Goal: Task Accomplishment & Management: Complete application form

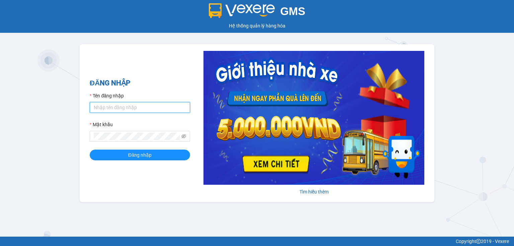
click at [172, 105] on input "Tên đăng nhập" at bounding box center [140, 107] width 100 height 11
type input "viml.quochoang"
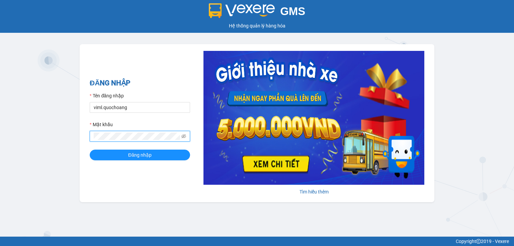
click at [90, 150] on button "Đăng nhập" at bounding box center [140, 155] width 100 height 11
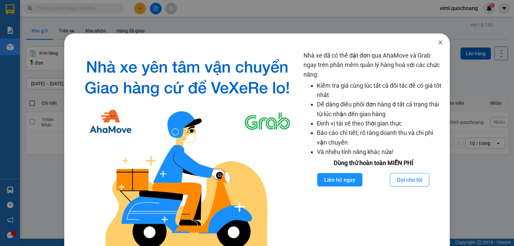
click at [435, 39] on span "Close" at bounding box center [440, 42] width 19 height 19
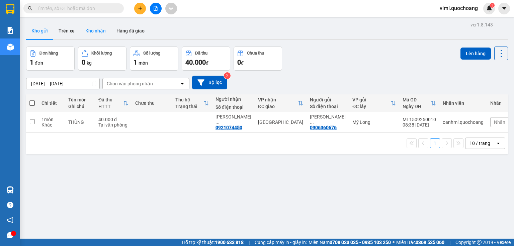
click at [93, 32] on button "Kho nhận" at bounding box center [95, 31] width 31 height 16
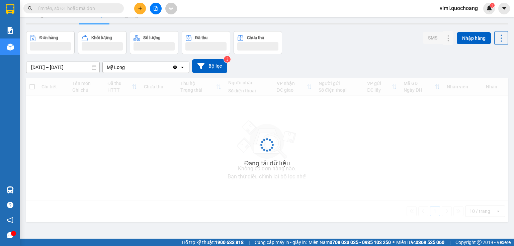
scroll to position [31, 0]
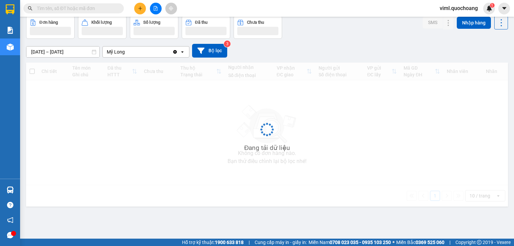
click at [331, 142] on div "Đang tải dữ liệu" at bounding box center [267, 135] width 482 height 144
click at [288, 143] on div "Đang tải dữ liệu" at bounding box center [267, 135] width 482 height 144
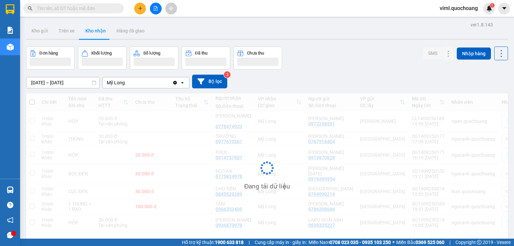
click at [100, 31] on button "Kho nhận" at bounding box center [95, 31] width 31 height 16
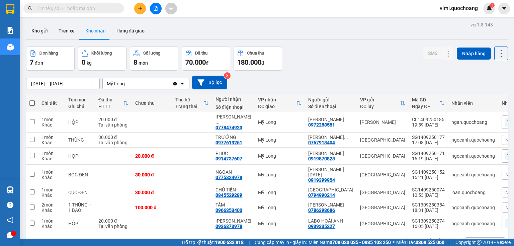
click at [81, 28] on button "Kho nhận" at bounding box center [95, 31] width 31 height 16
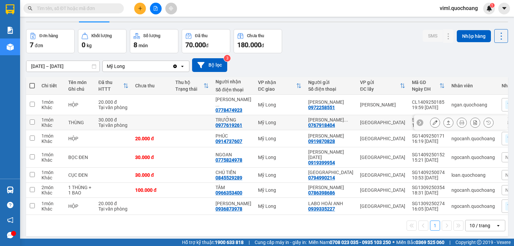
scroll to position [45, 0]
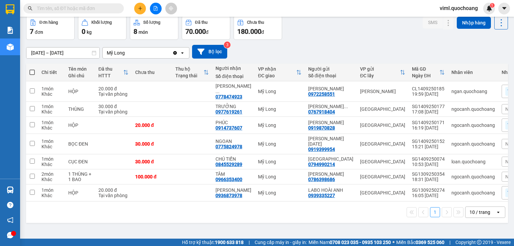
click at [476, 215] on div "10 / trang" at bounding box center [479, 212] width 21 height 7
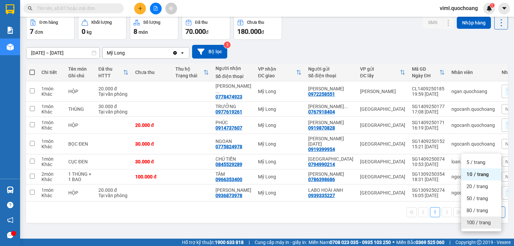
click at [472, 219] on span "100 / trang" at bounding box center [478, 222] width 24 height 7
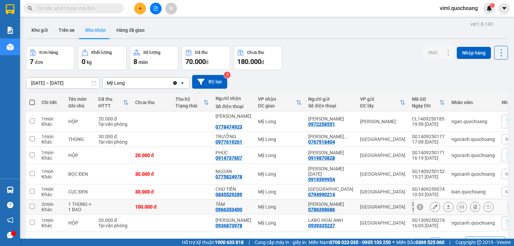
scroll to position [0, 0]
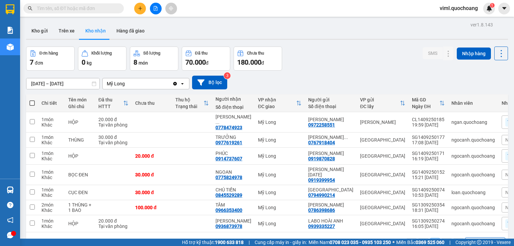
click at [142, 9] on icon "plus" at bounding box center [140, 8] width 5 height 5
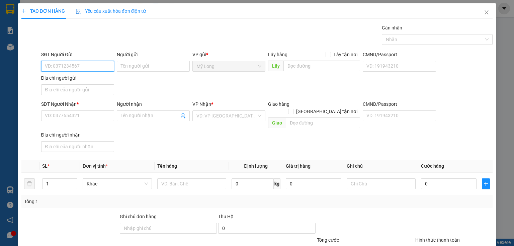
click at [74, 67] on input "SĐT Người Gửi" at bounding box center [77, 66] width 73 height 11
click at [89, 75] on div "Địa chỉ người gửi" at bounding box center [77, 77] width 73 height 7
click at [89, 84] on input "Địa chỉ người gửi" at bounding box center [77, 89] width 73 height 11
click at [92, 71] on input "SĐT Người Gửi" at bounding box center [77, 66] width 73 height 11
type input "0909391200"
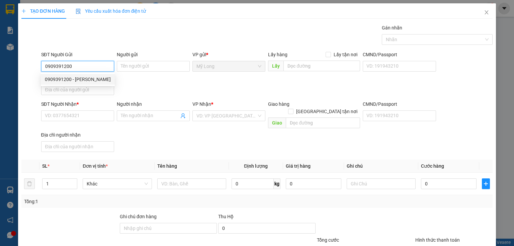
click at [88, 77] on div "0909391200 - [PERSON_NAME]" at bounding box center [78, 79] width 66 height 7
type input "[PERSON_NAME]"
type input "0909391200"
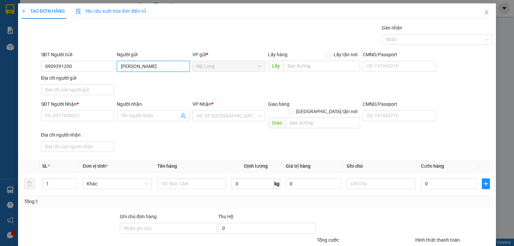
drag, startPoint x: 157, startPoint y: 64, endPoint x: 118, endPoint y: 58, distance: 39.3
click at [118, 58] on div "Người gửi ANH CƯỜNG ANH CƯỜNG" at bounding box center [153, 62] width 73 height 23
type input ";"
type input "[PERSON_NAME]"
click at [86, 91] on input "Địa chỉ người gửi" at bounding box center [77, 89] width 73 height 11
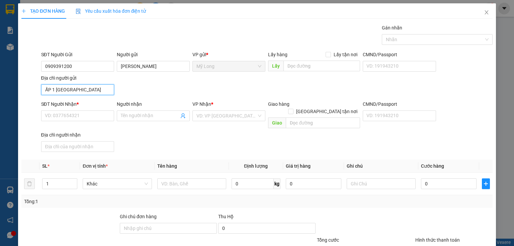
click at [54, 89] on input "ẤP 1 [GEOGRAPHIC_DATA]" at bounding box center [77, 89] width 73 height 11
type input "ẤP 3 [GEOGRAPHIC_DATA]"
click at [65, 111] on div "SĐT Người Nhận * VD: 0377654321" at bounding box center [77, 111] width 73 height 23
click at [65, 112] on input "SĐT Người Nhận *" at bounding box center [77, 115] width 73 height 11
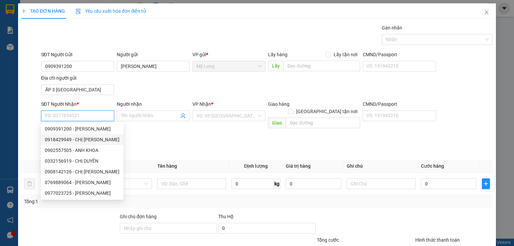
click at [76, 115] on input "SĐT Người Nhận *" at bounding box center [77, 115] width 73 height 11
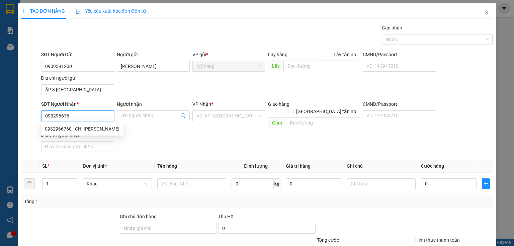
type input "0932966760"
click at [87, 129] on div "0932966760 - CHỊ [PERSON_NAME]" at bounding box center [82, 128] width 75 height 7
type input "CHỊ [PERSON_NAME]"
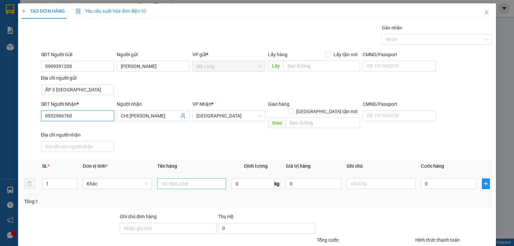
type input "0932966760"
click at [165, 178] on input "text" at bounding box center [191, 183] width 69 height 11
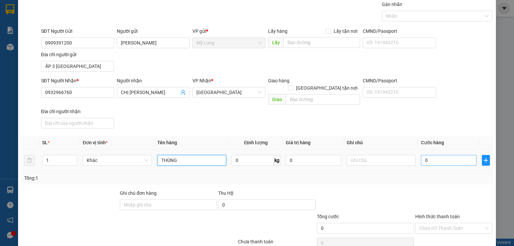
scroll to position [47, 0]
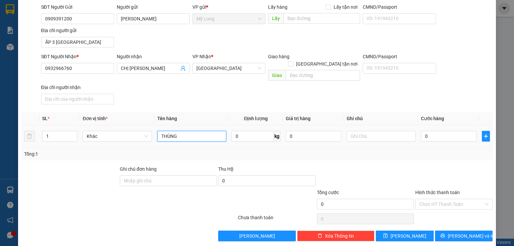
click at [203, 131] on input "THÙNG" at bounding box center [191, 136] width 69 height 11
type input "THÙNG LẠNH"
click at [442, 131] on input "0" at bounding box center [449, 136] width 56 height 11
type input "3"
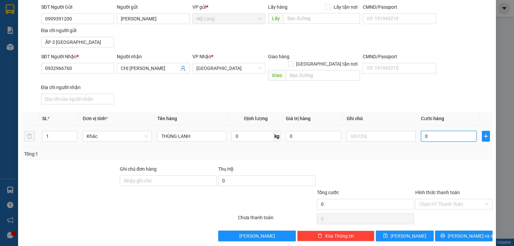
type input "3"
type input "30"
type input "30.000"
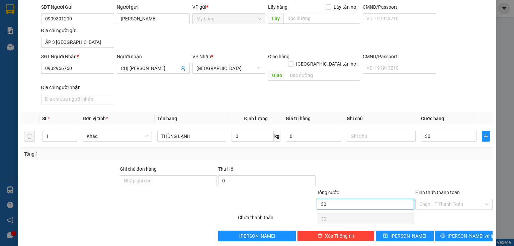
type input "30.000"
click at [352, 199] on input "30.000" at bounding box center [365, 204] width 97 height 11
click at [436, 202] on div "Hình thức thanh toán Chọn HT Thanh Toán" at bounding box center [453, 200] width 77 height 23
click at [443, 199] on input "Hình thức thanh toán" at bounding box center [451, 204] width 65 height 10
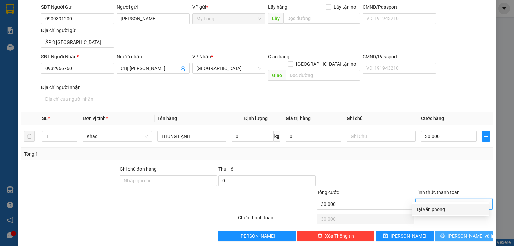
click at [453, 230] on button "[PERSON_NAME] và In" at bounding box center [464, 235] width 58 height 11
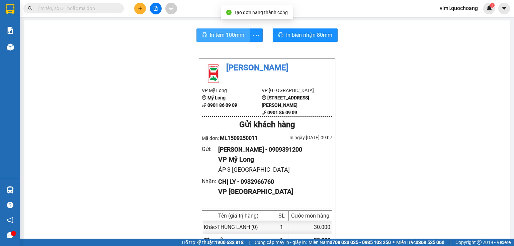
click at [230, 35] on span "In tem 100mm" at bounding box center [227, 35] width 34 height 8
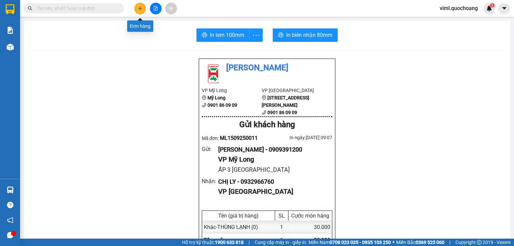
click at [136, 5] on button at bounding box center [140, 9] width 12 height 12
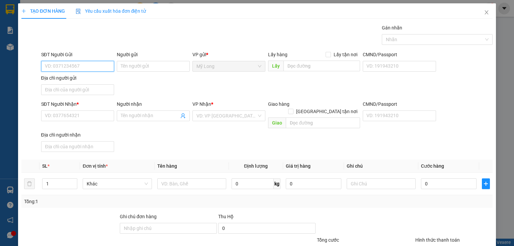
click at [76, 62] on input "SĐT Người Gửi" at bounding box center [77, 66] width 73 height 11
type input "0979430328"
click at [137, 67] on input "Người gửi" at bounding box center [153, 66] width 73 height 11
click at [80, 66] on input "0979430328" at bounding box center [77, 66] width 73 height 11
click at [75, 117] on input "SĐT Người Nhận *" at bounding box center [77, 115] width 73 height 11
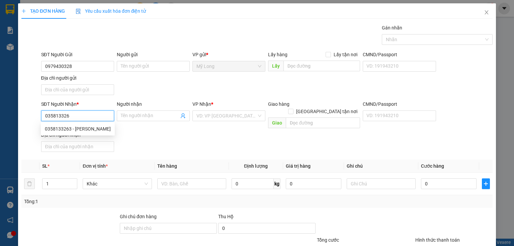
type input "0358133263"
click at [83, 130] on div "0358133263 - [PERSON_NAME]" at bounding box center [78, 128] width 66 height 7
type input "[PERSON_NAME] TÌNH"
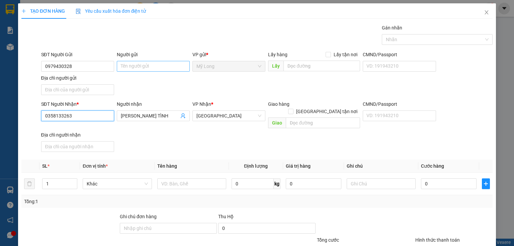
type input "0358133263"
click at [128, 66] on input "Người gửi" at bounding box center [153, 66] width 73 height 11
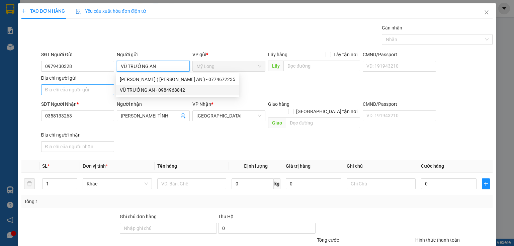
type input "VŨ TRƯỜNG AN"
click at [91, 86] on input "Địa chỉ người gửi" at bounding box center [77, 89] width 73 height 11
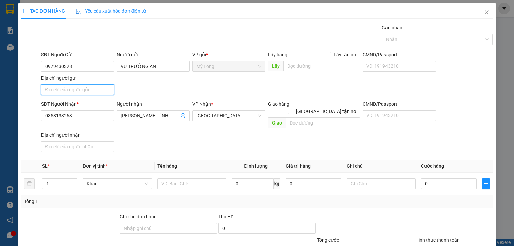
type input "A"
type input "Â"
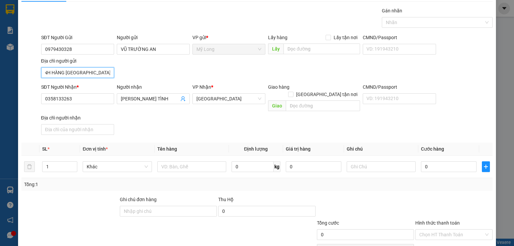
scroll to position [27, 0]
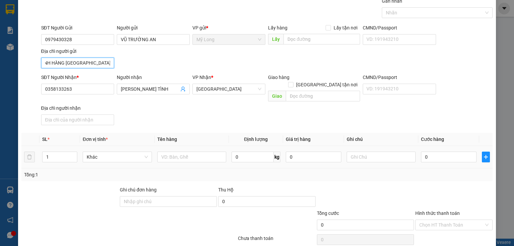
type input "ẤP 6 BÌNH HÀNG [GEOGRAPHIC_DATA]"
click at [193, 157] on td at bounding box center [192, 157] width 74 height 22
click at [195, 152] on input "text" at bounding box center [191, 157] width 69 height 11
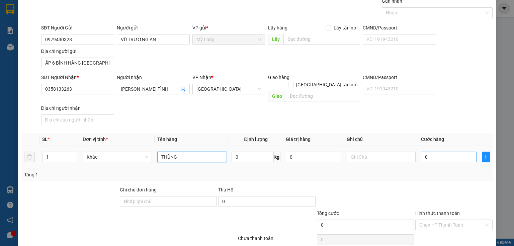
type input "THÙNG"
click at [449, 152] on input "0" at bounding box center [449, 157] width 56 height 11
type input "4"
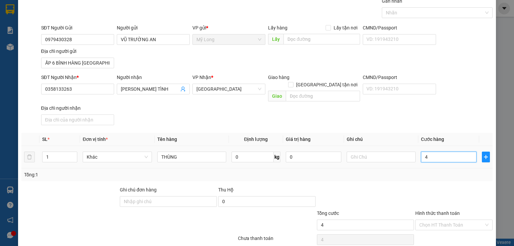
type input "40"
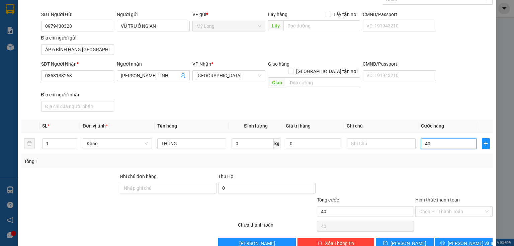
scroll to position [47, 0]
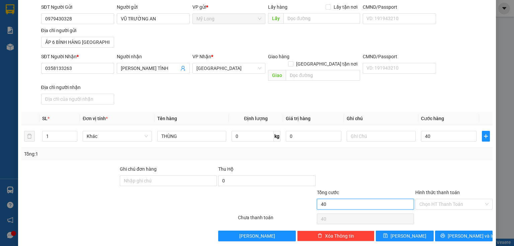
type input "40.000"
click at [358, 199] on input "40.000" at bounding box center [365, 204] width 97 height 11
click at [431, 199] on input "Hình thức thanh toán" at bounding box center [451, 204] width 65 height 10
click at [424, 210] on div "Tại văn phòng" at bounding box center [450, 208] width 69 height 7
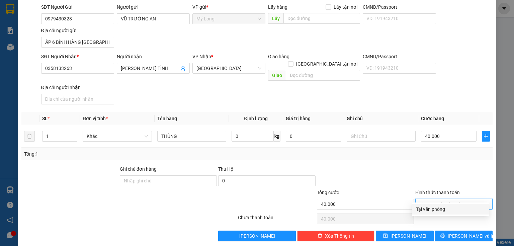
type input "0"
click at [465, 232] on span "[PERSON_NAME] và In" at bounding box center [471, 235] width 47 height 7
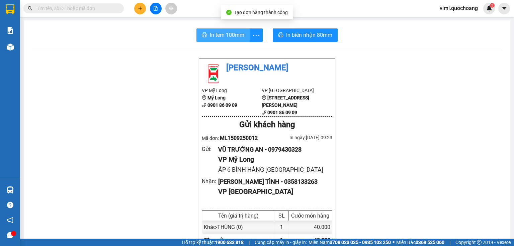
click at [243, 36] on button "In tem 100mm" at bounding box center [222, 34] width 53 height 13
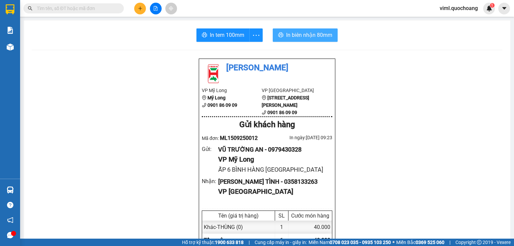
click at [294, 36] on span "In biên nhận 80mm" at bounding box center [309, 35] width 46 height 8
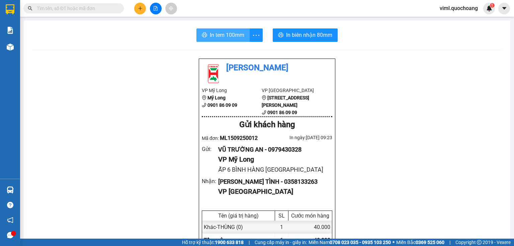
click at [238, 39] on span "In tem 100mm" at bounding box center [227, 35] width 34 height 8
click at [134, 9] on button at bounding box center [140, 9] width 12 height 12
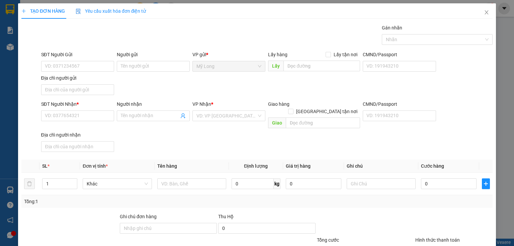
click at [83, 60] on div "SĐT Người Gửi" at bounding box center [77, 56] width 73 height 10
click at [84, 74] on div "Địa chỉ người gửi" at bounding box center [77, 77] width 73 height 7
click at [84, 84] on input "Địa chỉ người gửi" at bounding box center [77, 89] width 73 height 11
click at [92, 70] on input "SĐT Người Gửi" at bounding box center [77, 66] width 73 height 11
type input "0906654344"
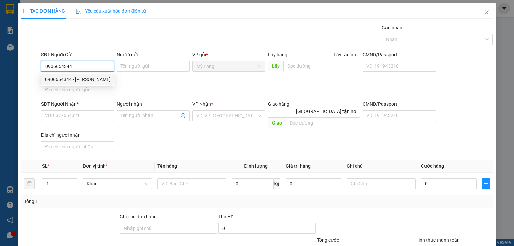
click at [97, 82] on div "0906654344 - [PERSON_NAME]" at bounding box center [78, 79] width 66 height 7
type input "[PERSON_NAME]"
type input "0906654344"
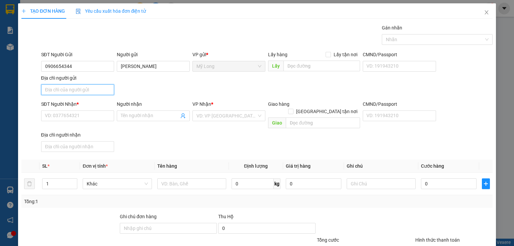
click at [97, 91] on input "Địa chỉ người gửi" at bounding box center [77, 89] width 73 height 11
type input "A"
type input "Â"
type input "BÌNH PHÚ LONG BÌNH HÀNG [GEOGRAPHIC_DATA]"
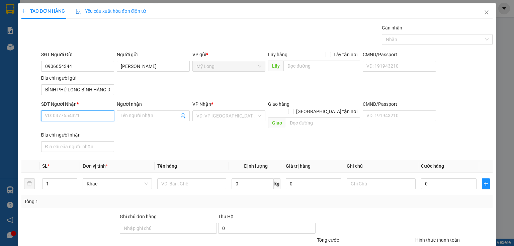
click at [95, 117] on input "SĐT Người Nhận *" at bounding box center [77, 115] width 73 height 11
type input "0937758699"
click at [103, 130] on div "0937758699 - [GEOGRAPHIC_DATA]" at bounding box center [82, 128] width 75 height 7
type input "[PERSON_NAME]"
type input "0937758699"
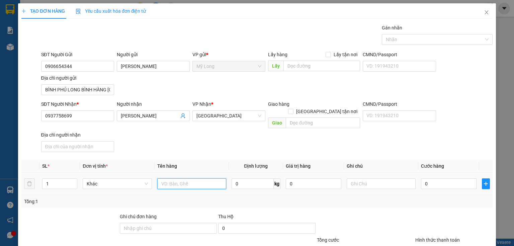
click at [177, 178] on input "text" at bounding box center [191, 183] width 69 height 11
type input "HỘP"
click at [440, 178] on input "0" at bounding box center [449, 183] width 56 height 11
type input "2"
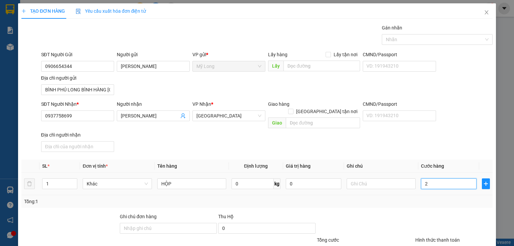
type input "2"
type input "20"
type input "20.000"
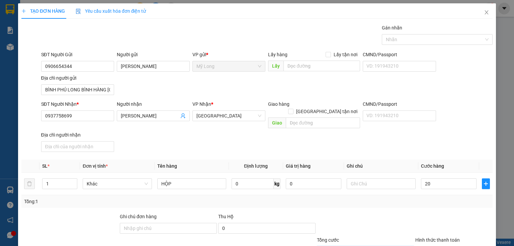
type input "20.000"
type input "0"
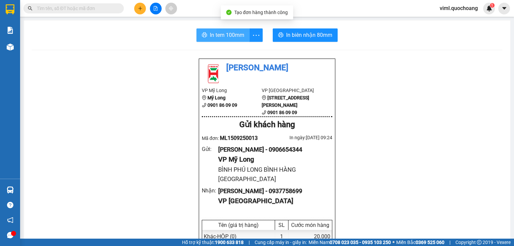
click at [241, 32] on span "In tem 100mm" at bounding box center [227, 35] width 34 height 8
click at [231, 34] on span "In tem 100mm" at bounding box center [227, 35] width 34 height 8
